Goal: Task Accomplishment & Management: Use online tool/utility

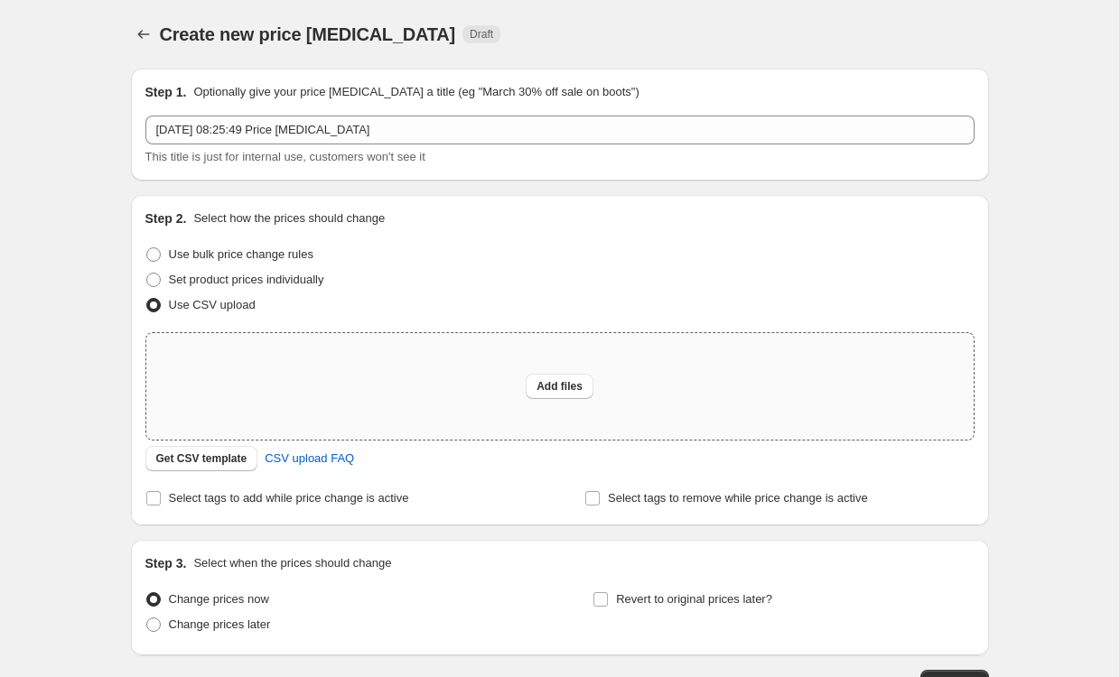
scroll to position [20, 0]
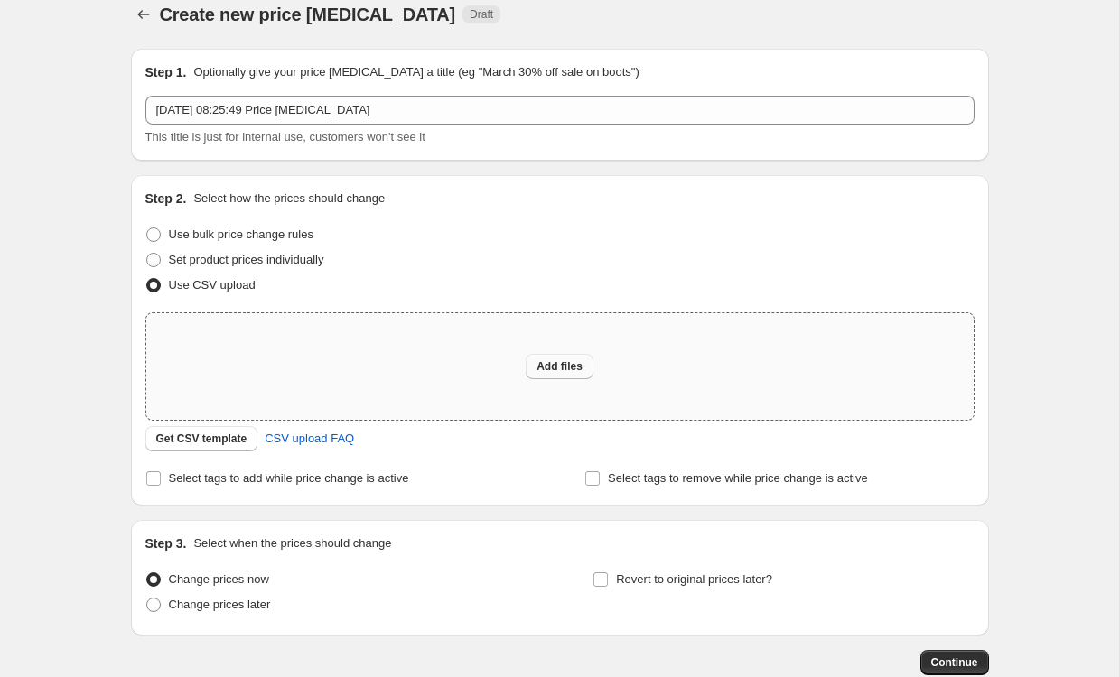
click at [536, 374] on button "Add files" at bounding box center [560, 366] width 68 height 25
type input "C:\fakepath\csv_template_user_59436.csv"
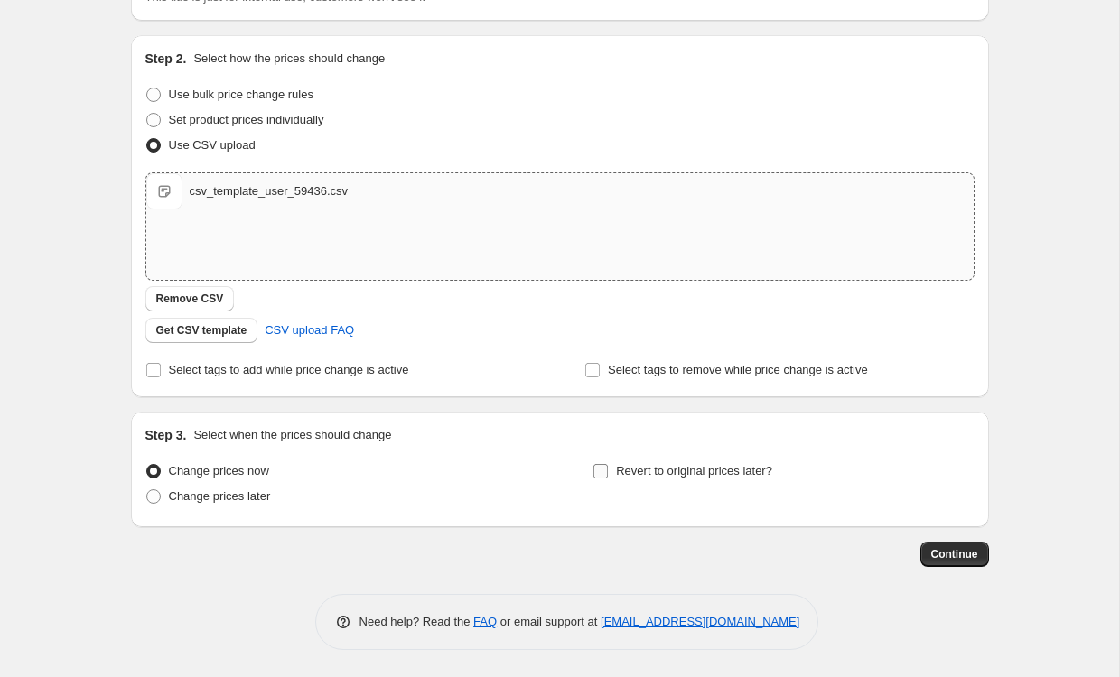
scroll to position [160, 0]
click at [965, 561] on span "Continue" at bounding box center [954, 554] width 47 height 14
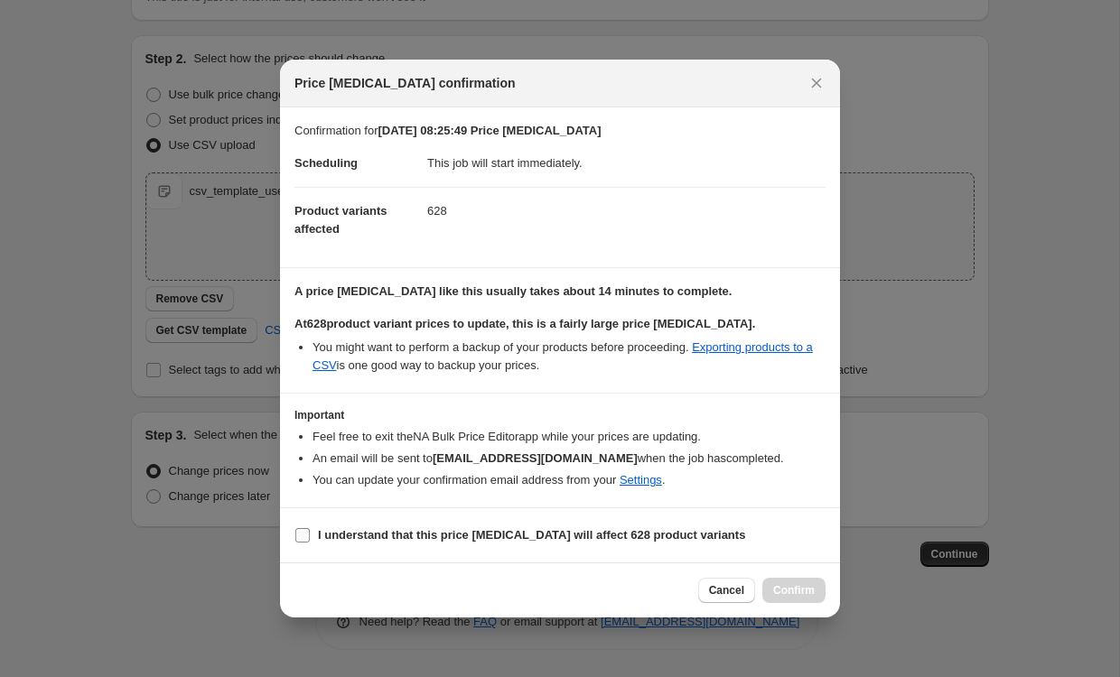
click at [307, 537] on input "I understand that this price [MEDICAL_DATA] will affect 628 product variants" at bounding box center [302, 535] width 14 height 14
checkbox input "true"
click at [809, 596] on span "Confirm" at bounding box center [794, 590] width 42 height 14
